Goal: Task Accomplishment & Management: Manage account settings

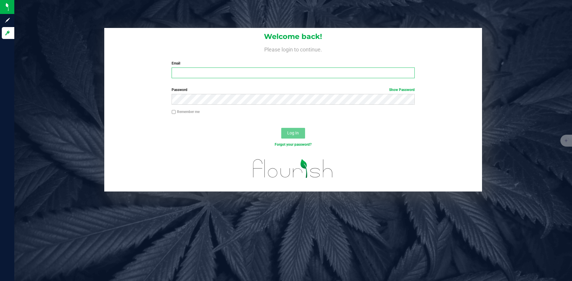
click at [213, 74] on input "Email" at bounding box center [293, 73] width 243 height 11
type input "[PERSON_NAME][EMAIL_ADDRESS][DOMAIN_NAME]"
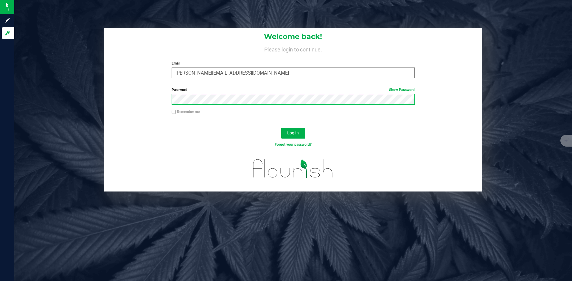
click at [281, 128] on button "Log In" at bounding box center [293, 133] width 24 height 11
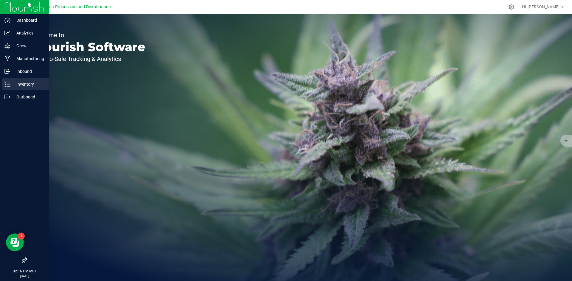
click at [18, 82] on p "Inventory" at bounding box center [28, 84] width 36 height 7
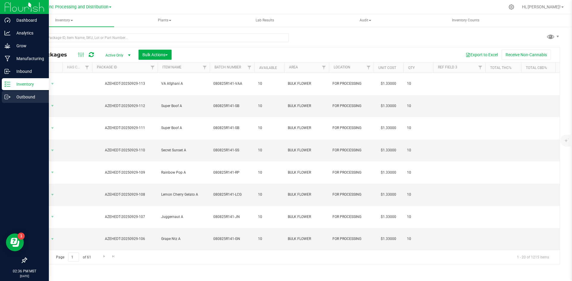
click at [30, 95] on p "Outbound" at bounding box center [28, 97] width 36 height 7
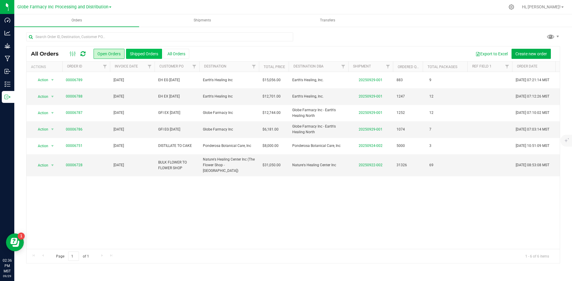
click at [135, 54] on button "Shipped Orders" at bounding box center [144, 54] width 36 height 10
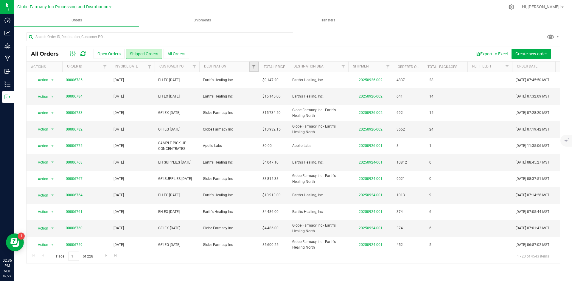
click at [254, 71] on link "Filter" at bounding box center [254, 67] width 10 height 10
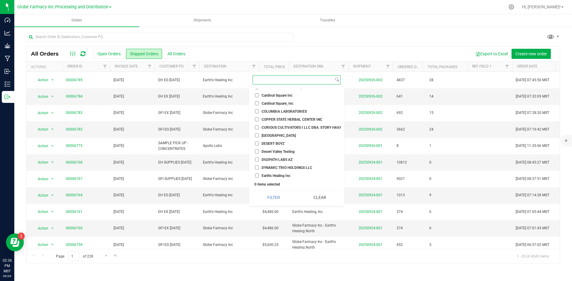
scroll to position [268, 0]
click at [257, 121] on input "Globe Farmacy Inc" at bounding box center [257, 122] width 4 height 4
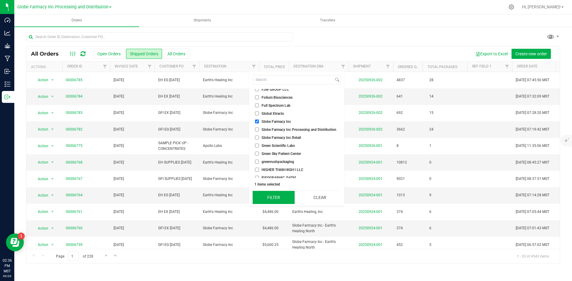
click at [276, 197] on button "Filter" at bounding box center [274, 197] width 42 height 13
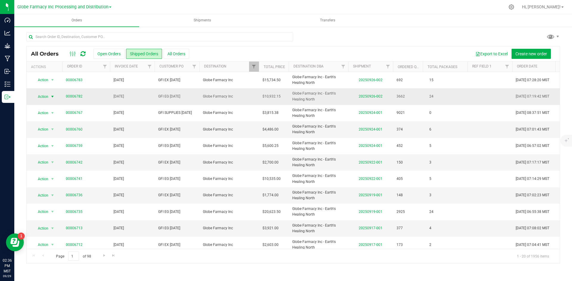
click at [49, 97] on span "select" at bounding box center [52, 97] width 7 height 8
click at [45, 149] on li "Print COAs (zip)" at bounding box center [55, 149] width 45 height 9
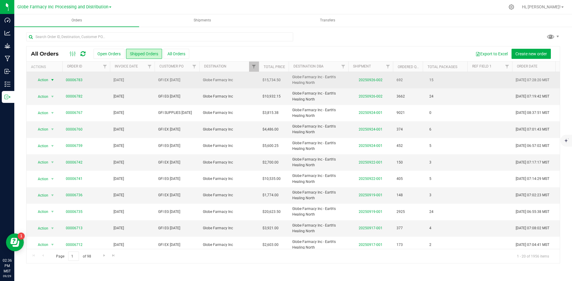
click at [42, 81] on span "Action" at bounding box center [40, 80] width 16 height 8
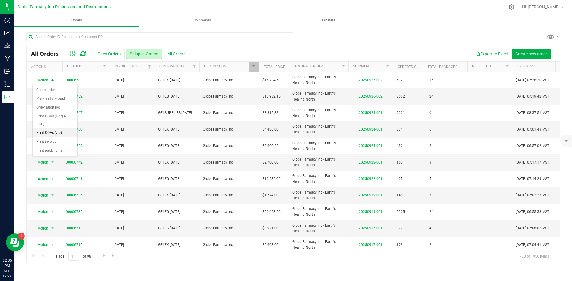
click at [49, 133] on li "Print COAs (zip)" at bounding box center [55, 133] width 45 height 9
click at [253, 65] on span "Filter" at bounding box center [253, 66] width 5 height 5
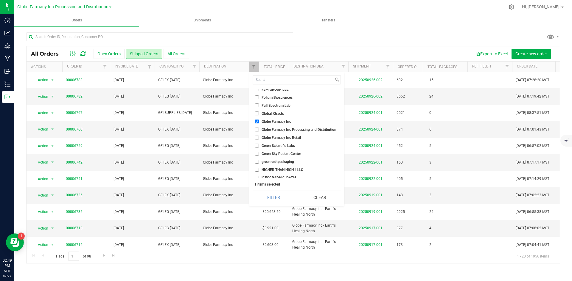
click at [258, 121] on input "Globe Farmacy Inc" at bounding box center [257, 122] width 4 height 4
checkbox input "false"
click at [256, 100] on input "Earth's Healing Inc" at bounding box center [257, 101] width 4 height 4
checkbox input "true"
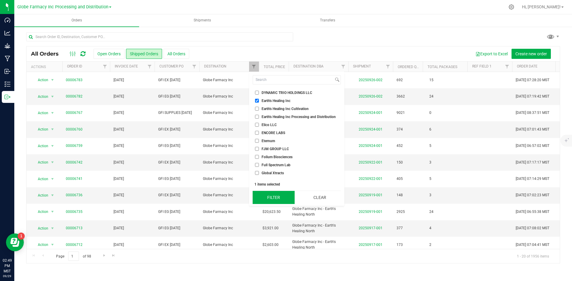
click at [278, 197] on button "Filter" at bounding box center [274, 197] width 42 height 13
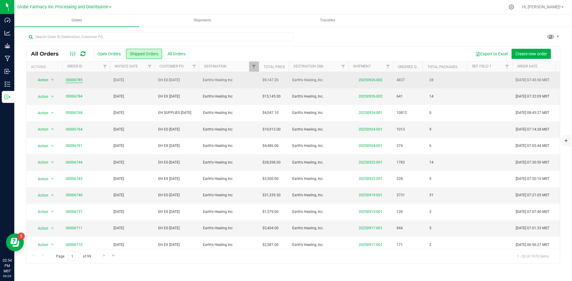
click at [77, 80] on link "00006785" at bounding box center [74, 80] width 17 height 6
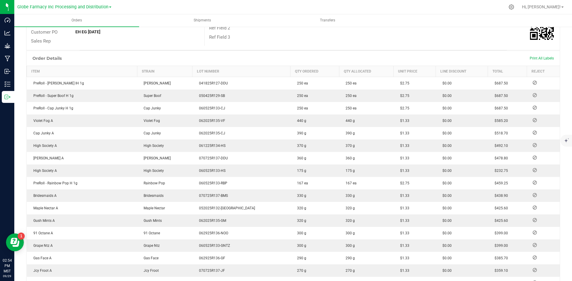
scroll to position [119, 0]
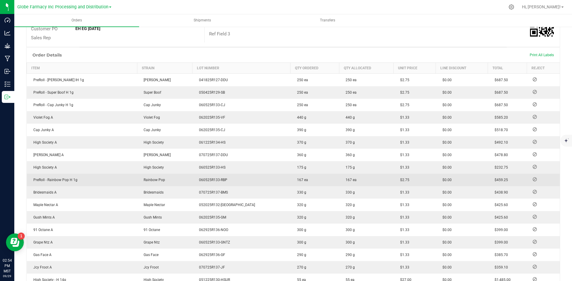
click at [532, 178] on icon at bounding box center [534, 180] width 4 height 4
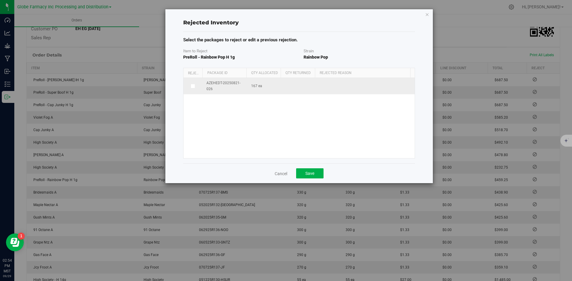
click at [189, 86] on label at bounding box center [193, 86] width 12 height 5
click at [0, 0] on input "checkbox" at bounding box center [0, 0] width 0 height 0
click at [334, 86] on span at bounding box center [362, 86] width 82 height 8
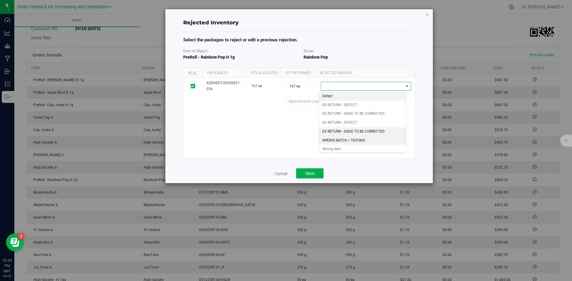
scroll to position [11, 0]
click at [343, 138] on li "Wrong Item" at bounding box center [363, 138] width 88 height 9
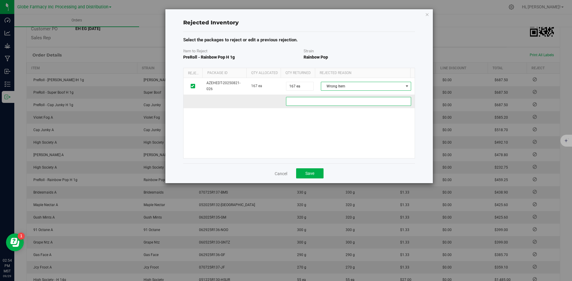
click at [331, 102] on c27fb08b-bbbd-4e02-8f19-47f9a958c58c "text" at bounding box center [348, 101] width 125 height 9
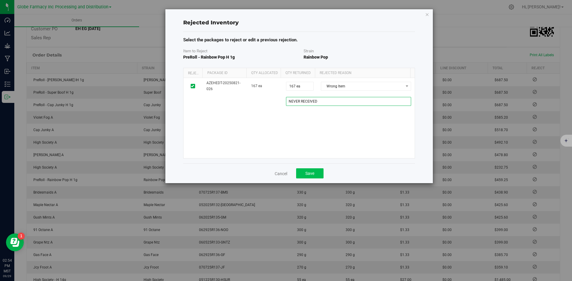
type c27fb08b-bbbd-4e02-8f19-47f9a958c58c "NEVER RECEIVED"
click at [317, 175] on button "Save" at bounding box center [309, 174] width 27 height 10
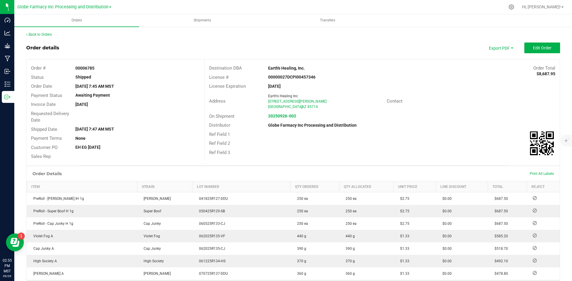
scroll to position [0, 0]
click at [35, 35] on link "Back to Orders" at bounding box center [39, 35] width 26 height 4
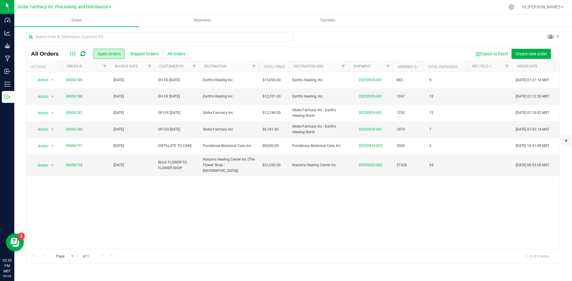
click at [82, 53] on icon at bounding box center [82, 54] width 5 height 6
click at [145, 54] on button "Shipped Orders" at bounding box center [144, 54] width 36 height 10
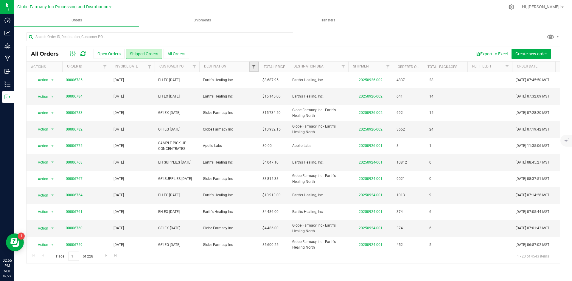
click at [254, 67] on span "Filter" at bounding box center [253, 66] width 5 height 5
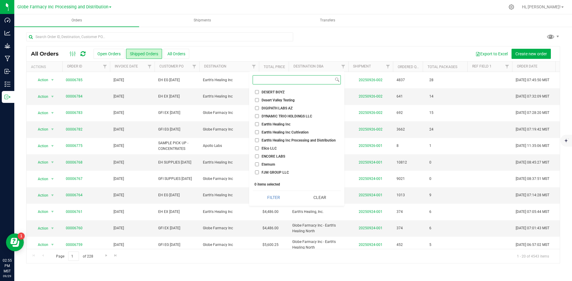
scroll to position [208, 0]
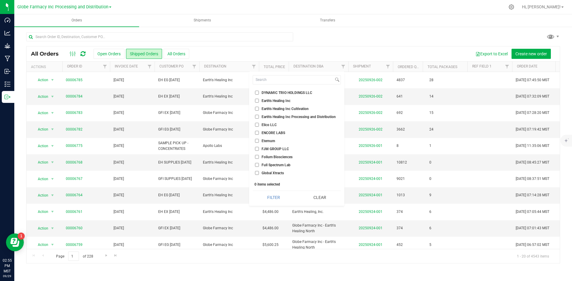
click at [257, 99] on input "Earth's Healing Inc" at bounding box center [257, 101] width 4 height 4
checkbox input "true"
click at [267, 193] on button "Filter" at bounding box center [274, 197] width 42 height 13
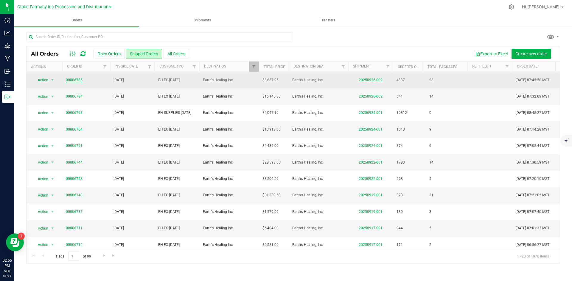
click at [73, 80] on link "00006785" at bounding box center [74, 80] width 17 height 6
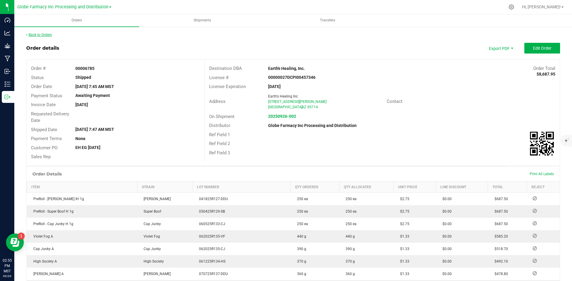
click at [39, 35] on link "Back to Orders" at bounding box center [39, 35] width 26 height 4
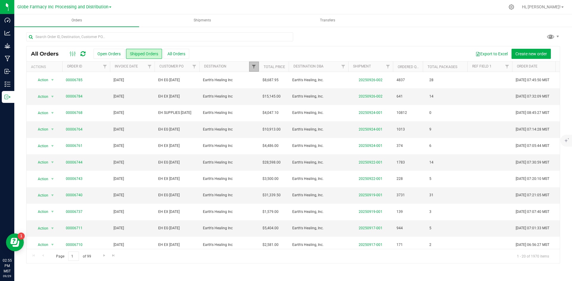
click at [254, 65] on span "Filter" at bounding box center [253, 66] width 5 height 5
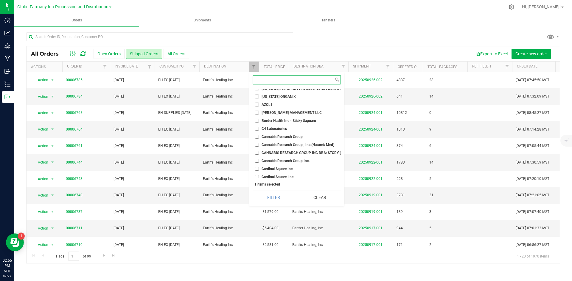
scroll to position [60, 0]
click at [255, 65] on span "Filter" at bounding box center [253, 66] width 5 height 5
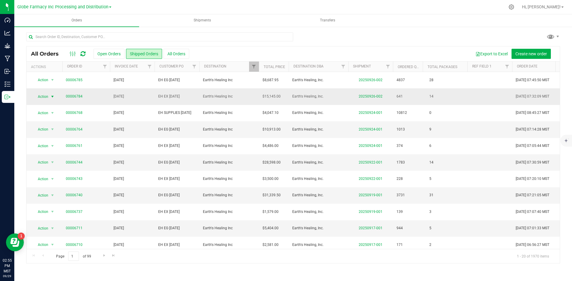
click at [43, 96] on span "Action" at bounding box center [40, 97] width 16 height 8
click at [51, 148] on li "Print COAs (zip)" at bounding box center [55, 149] width 45 height 9
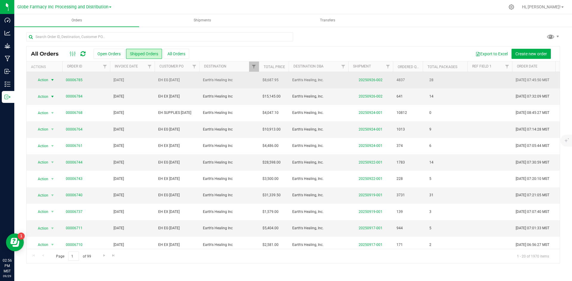
click at [46, 80] on span "Action" at bounding box center [40, 80] width 16 height 8
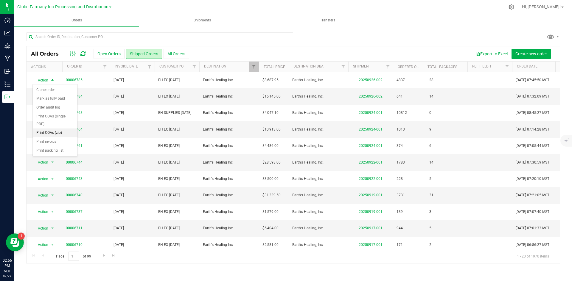
click at [52, 131] on li "Print COAs (zip)" at bounding box center [55, 133] width 45 height 9
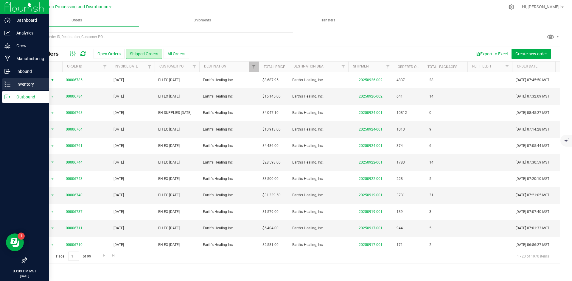
click at [19, 81] on p "Inventory" at bounding box center [28, 84] width 36 height 7
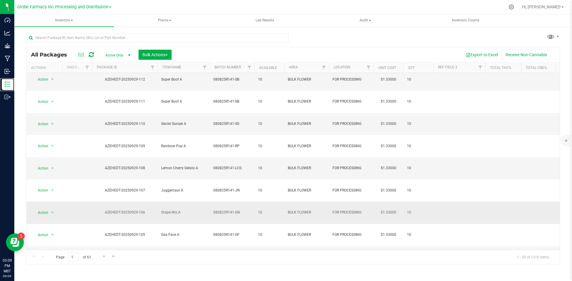
scroll to position [105, 0]
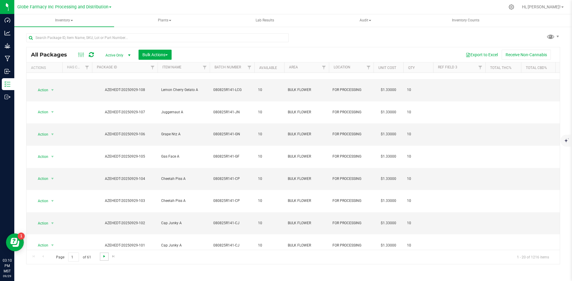
click at [102, 256] on span "Go to the next page" at bounding box center [104, 256] width 5 height 5
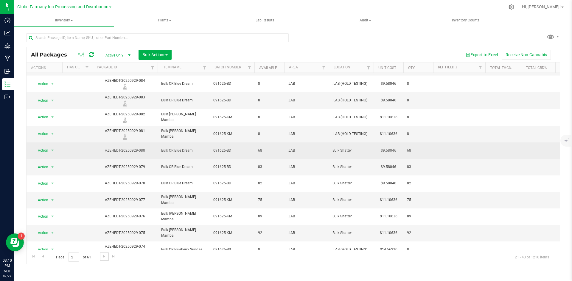
scroll to position [139, 0]
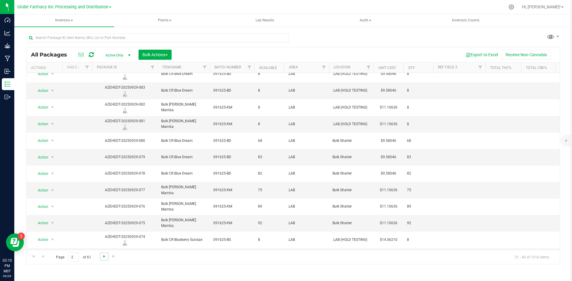
click at [103, 258] on span "Go to the next page" at bounding box center [104, 256] width 5 height 5
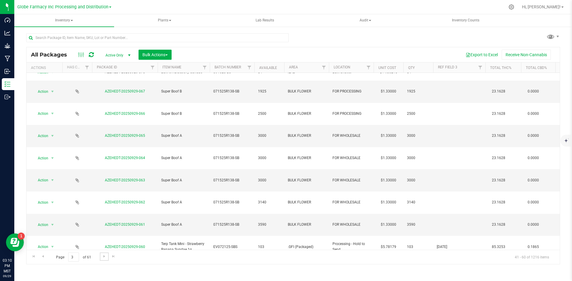
scroll to position [89, 0]
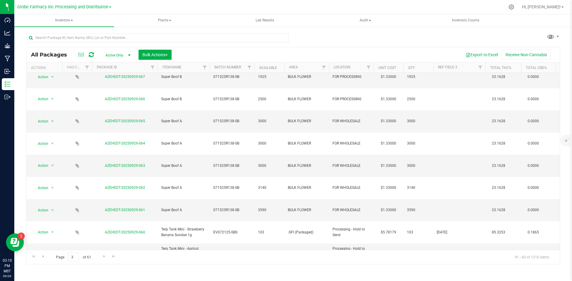
click at [55, 84] on li "Adjust qty" at bounding box center [52, 86] width 38 height 9
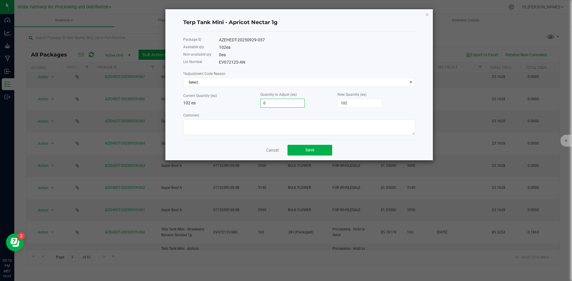
click at [263, 105] on input "0" at bounding box center [283, 103] width 44 height 8
type input "-3"
type input "99"
type input "-3"
click at [223, 123] on textarea "Comment" at bounding box center [299, 127] width 232 height 15
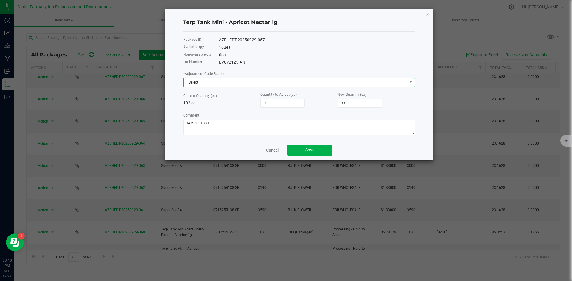
click at [221, 85] on span "Select" at bounding box center [295, 82] width 224 height 8
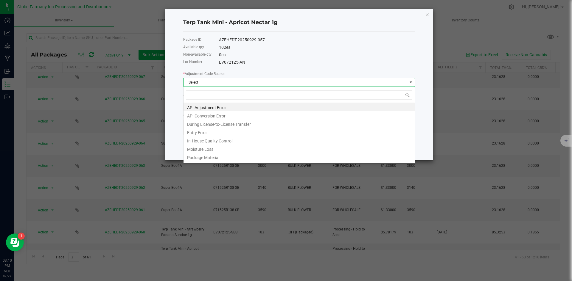
scroll to position [9, 232]
click at [207, 132] on li "Entry Error" at bounding box center [298, 132] width 231 height 8
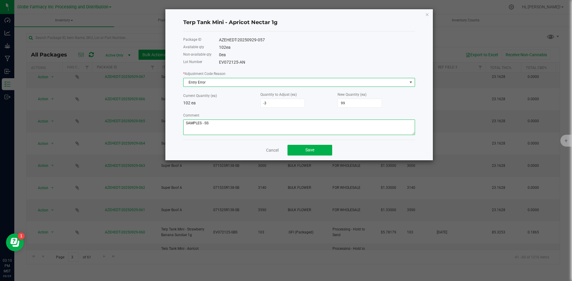
click at [186, 123] on textarea "Comment" at bounding box center [299, 127] width 232 height 15
type textarea "TEST SAMPLES - SS"
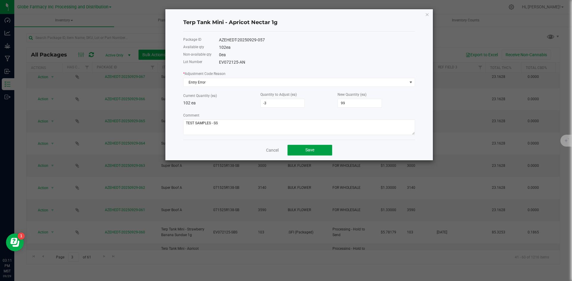
click at [300, 147] on button "Save" at bounding box center [309, 150] width 45 height 11
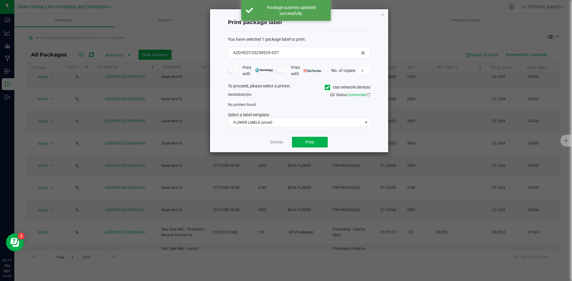
scroll to position [0, 0]
click at [261, 122] on span "FLOWER LABELS (small)" at bounding box center [295, 123] width 134 height 8
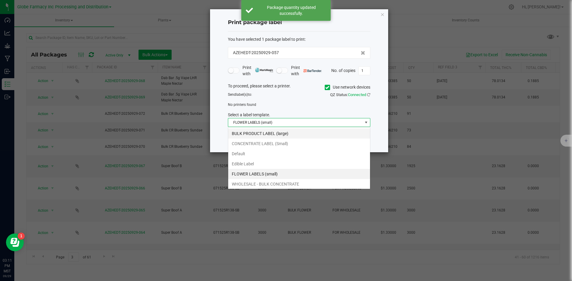
scroll to position [9, 142]
click at [254, 130] on li "BULK PRODUCT LABEL (large)" at bounding box center [299, 134] width 142 height 10
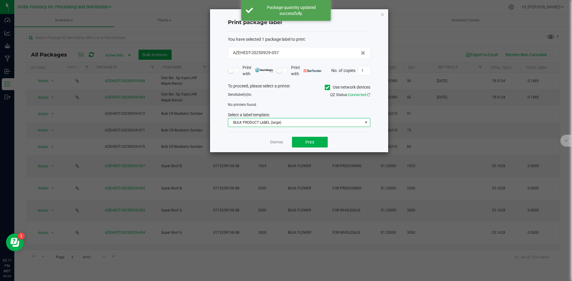
click at [328, 85] on span at bounding box center [327, 87] width 5 height 5
click at [0, 0] on input "Use network devices" at bounding box center [0, 0] width 0 height 0
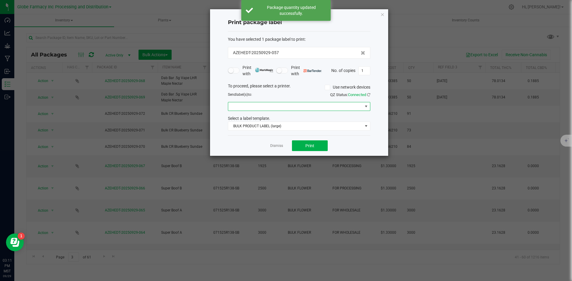
click at [238, 104] on span at bounding box center [295, 106] width 134 height 8
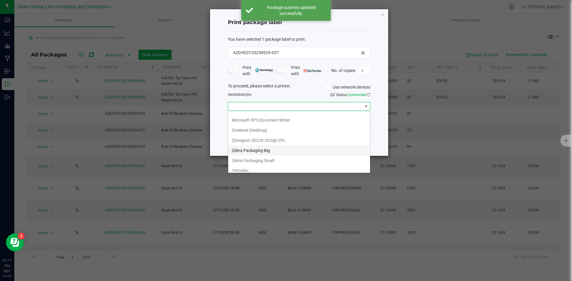
scroll to position [60, 0]
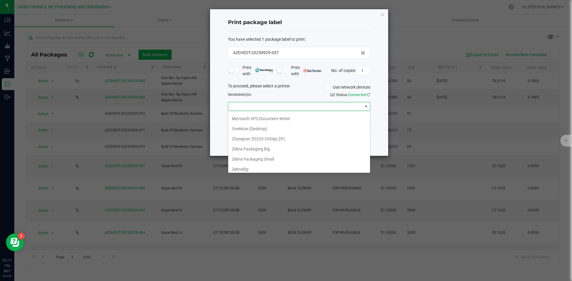
click at [267, 149] on Big "Zebra Packaging Big" at bounding box center [299, 149] width 142 height 10
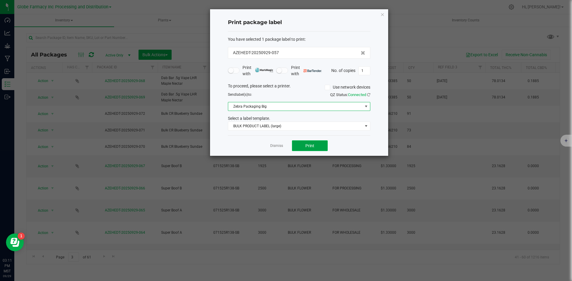
click at [309, 146] on span "Print" at bounding box center [309, 146] width 9 height 5
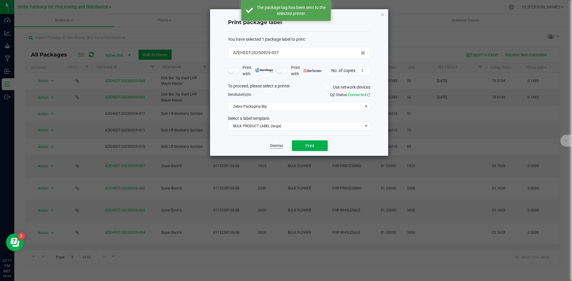
click at [274, 144] on link "Dismiss" at bounding box center [276, 146] width 13 height 5
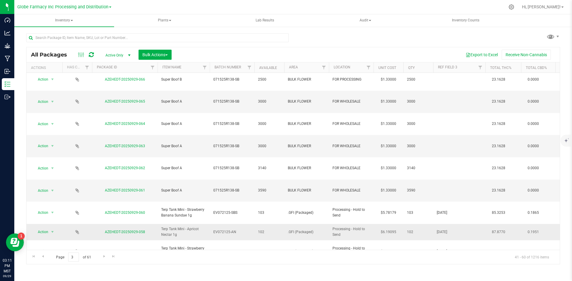
scroll to position [119, 0]
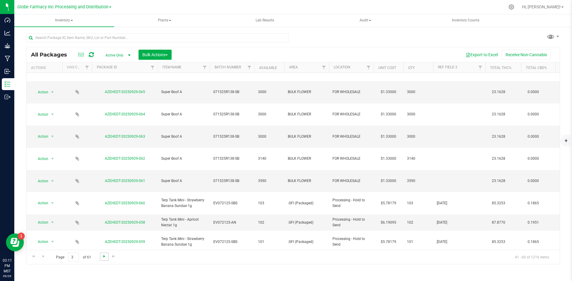
click at [103, 257] on span "Go to the next page" at bounding box center [104, 256] width 5 height 5
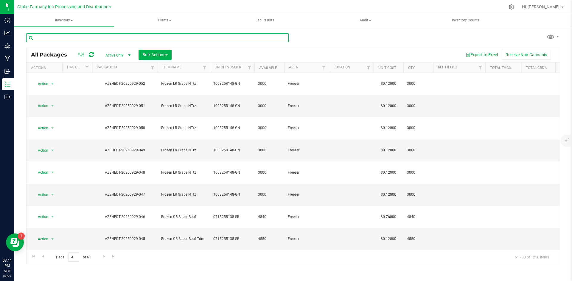
click at [127, 40] on input "text" at bounding box center [157, 37] width 262 height 9
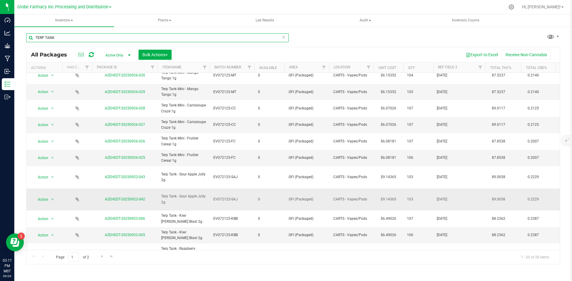
scroll to position [157, 0]
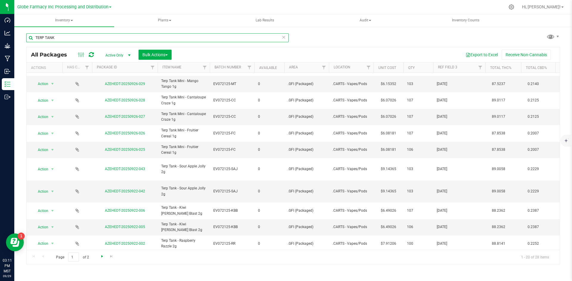
type input "TERP TANK"
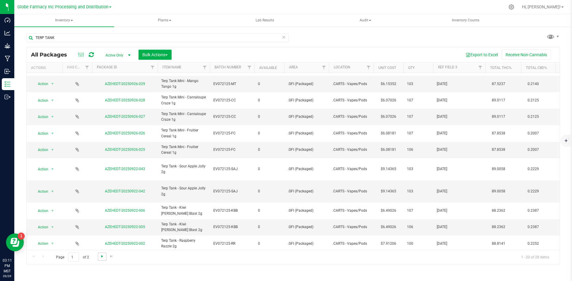
click at [101, 254] on span "Go to the next page" at bounding box center [102, 256] width 5 height 5
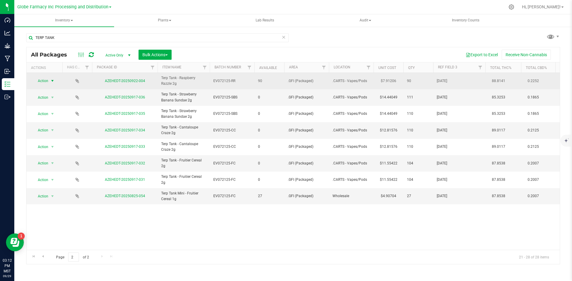
click at [52, 82] on span "select" at bounding box center [52, 81] width 5 height 5
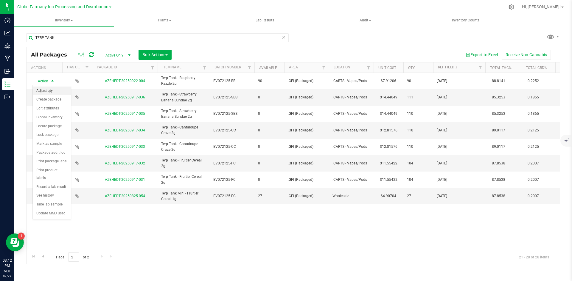
click at [49, 90] on li "Adjust qty" at bounding box center [52, 91] width 38 height 9
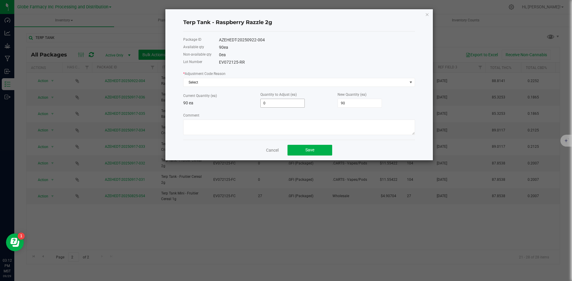
click at [271, 102] on input "0" at bounding box center [283, 103] width 44 height 8
type input "-3"
type input "87"
type input "-3"
click at [217, 126] on textarea "Comment" at bounding box center [299, 127] width 232 height 15
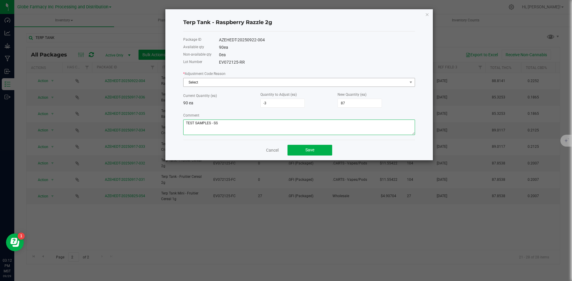
type textarea "TEST SAMPLES - SS"
click at [275, 80] on span "Select" at bounding box center [295, 82] width 224 height 8
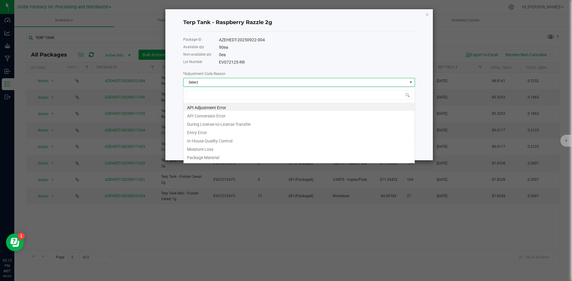
scroll to position [9, 232]
click at [199, 131] on li "Entry Error" at bounding box center [298, 132] width 231 height 8
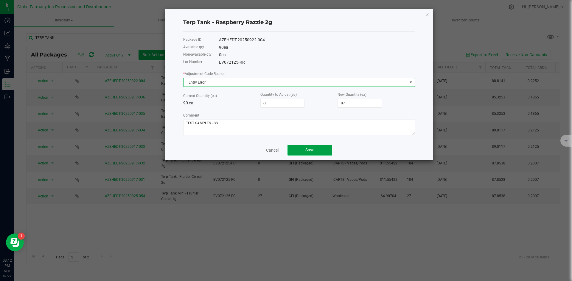
click at [328, 152] on button "Save" at bounding box center [309, 150] width 45 height 11
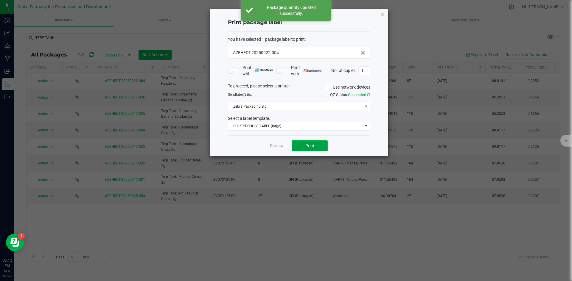
drag, startPoint x: 308, startPoint y: 144, endPoint x: 309, endPoint y: 141, distance: 3.6
click at [309, 141] on button "Print" at bounding box center [310, 146] width 36 height 11
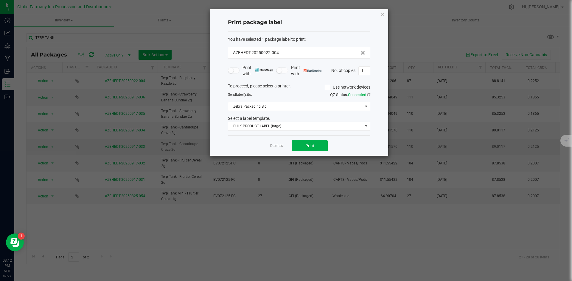
click at [277, 145] on link "Dismiss" at bounding box center [276, 146] width 13 height 5
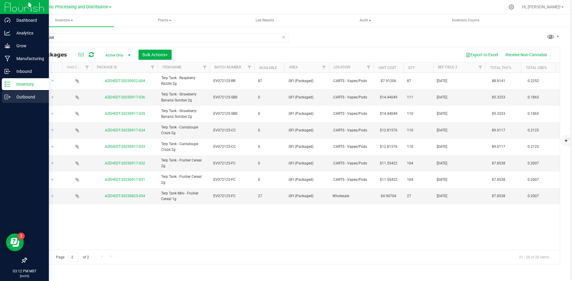
click at [22, 99] on p "Outbound" at bounding box center [28, 97] width 36 height 7
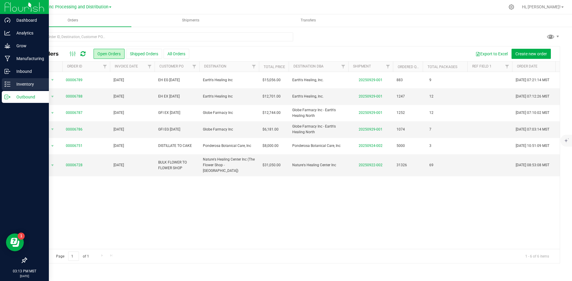
click at [20, 83] on p "Inventory" at bounding box center [28, 84] width 36 height 7
